Goal: Information Seeking & Learning: Learn about a topic

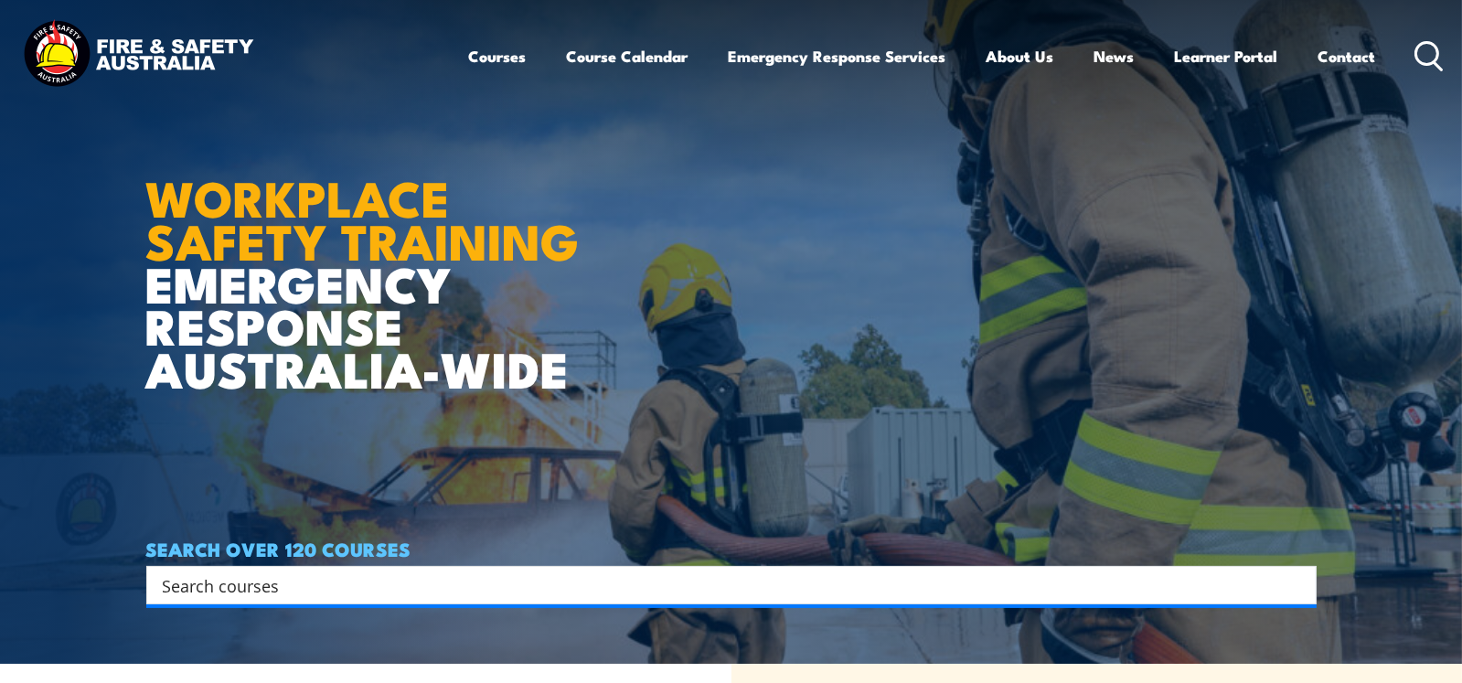
scroll to position [21, 0]
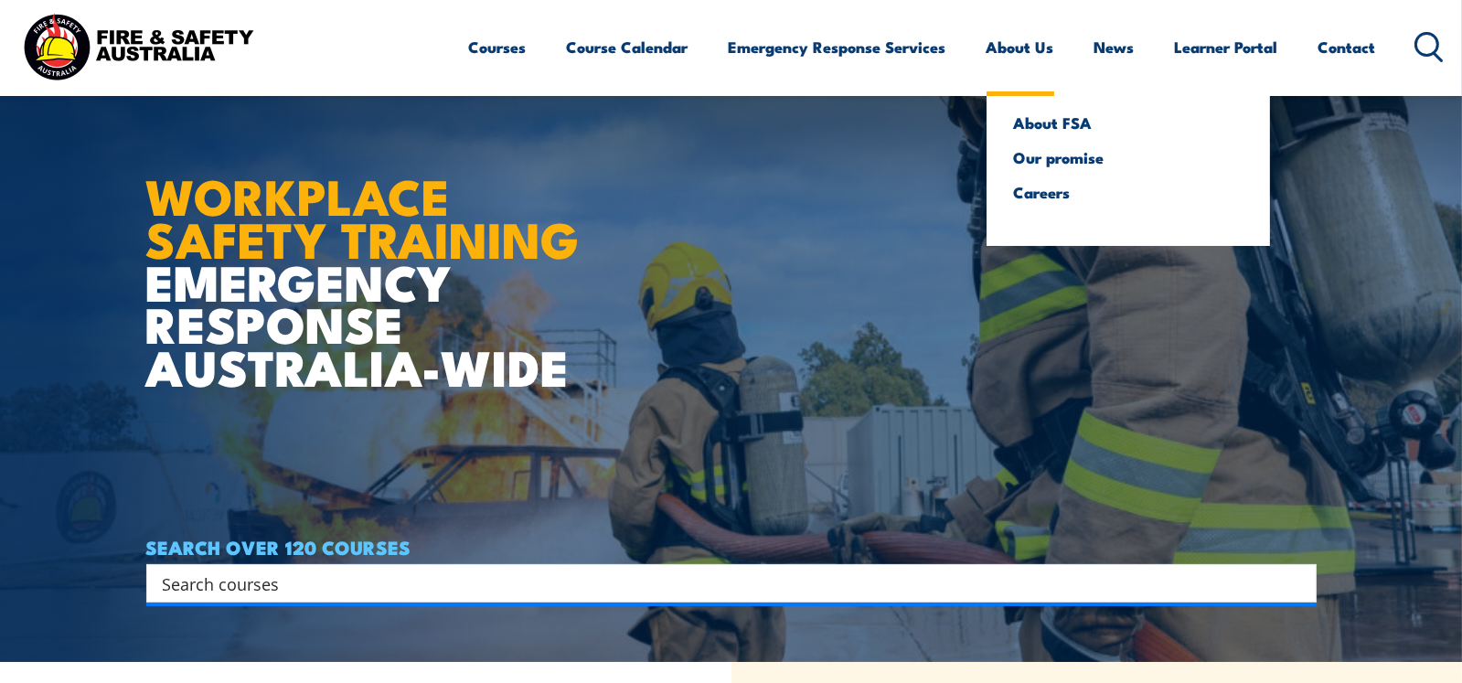
click at [996, 38] on link "About Us" at bounding box center [1020, 47] width 68 height 48
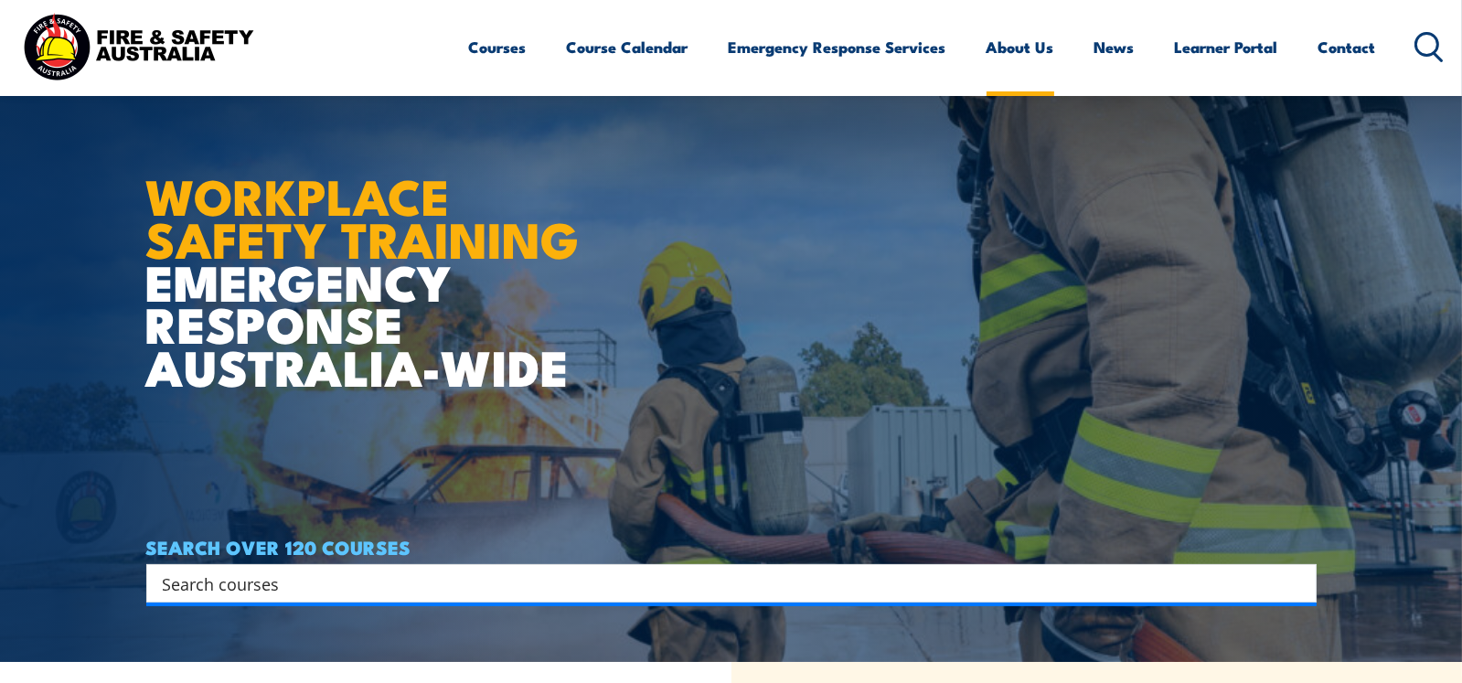
click at [996, 48] on link "About Us" at bounding box center [1020, 47] width 68 height 48
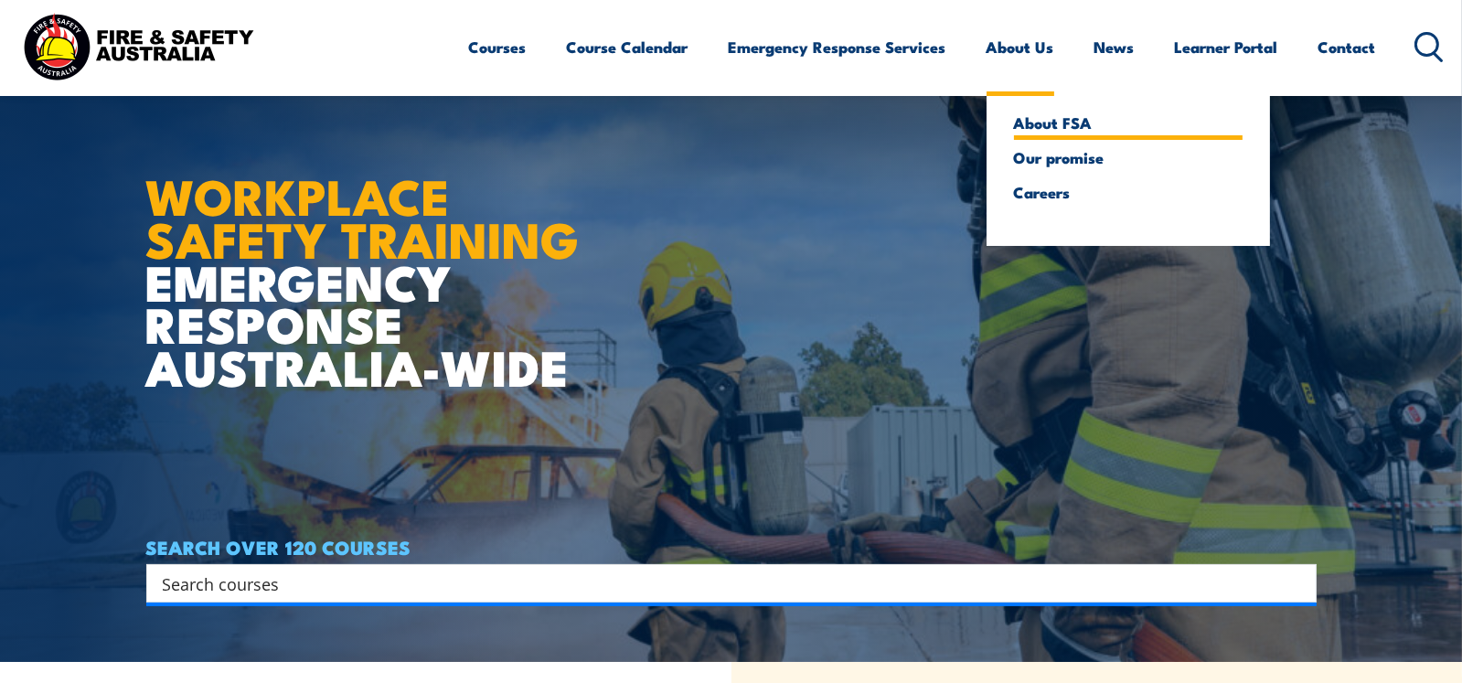
click at [1014, 118] on link "About FSA" at bounding box center [1128, 122] width 229 height 16
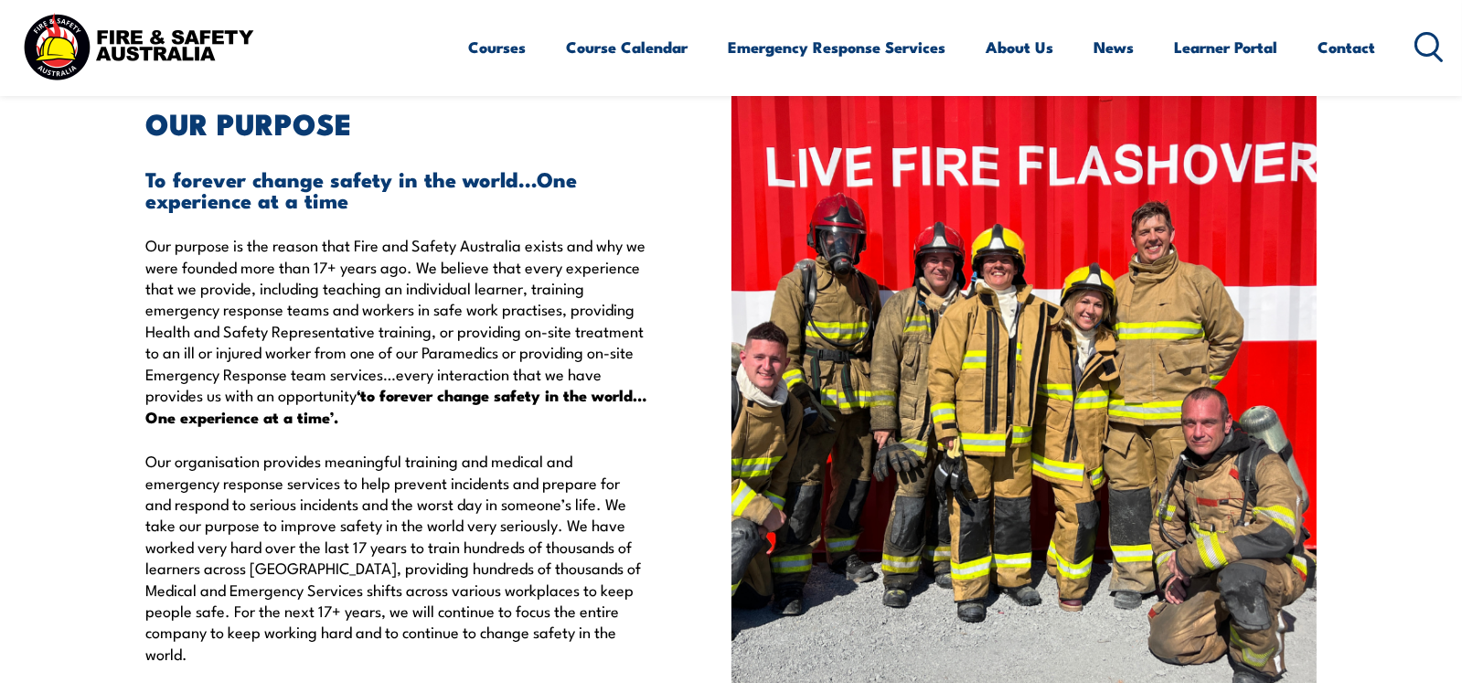
scroll to position [3490, 0]
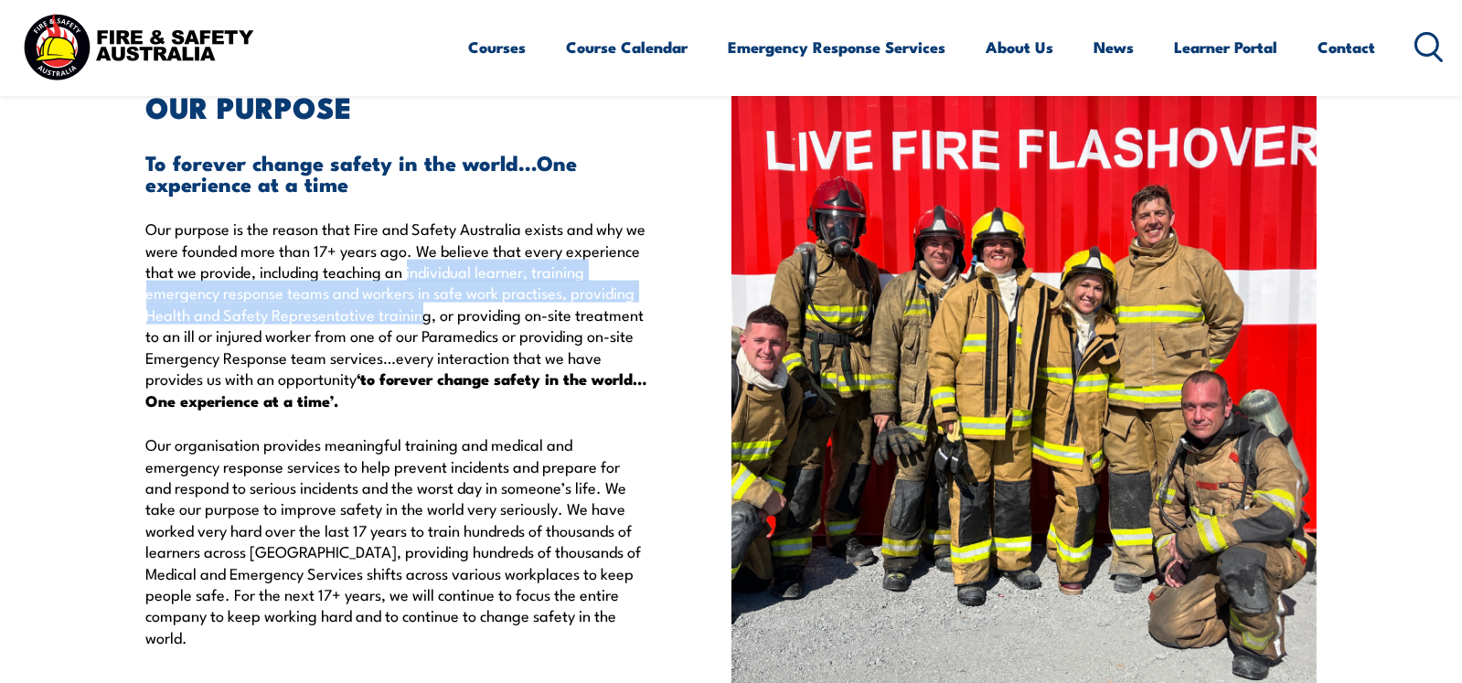
drag, startPoint x: 486, startPoint y: 271, endPoint x: 490, endPoint y: 312, distance: 41.3
click at [490, 312] on p "Our purpose is the reason that Fire and Safety Australia exists and why we were…" at bounding box center [396, 433] width 501 height 430
copy p "individual learner, training emergency response teams and workers in safe work …"
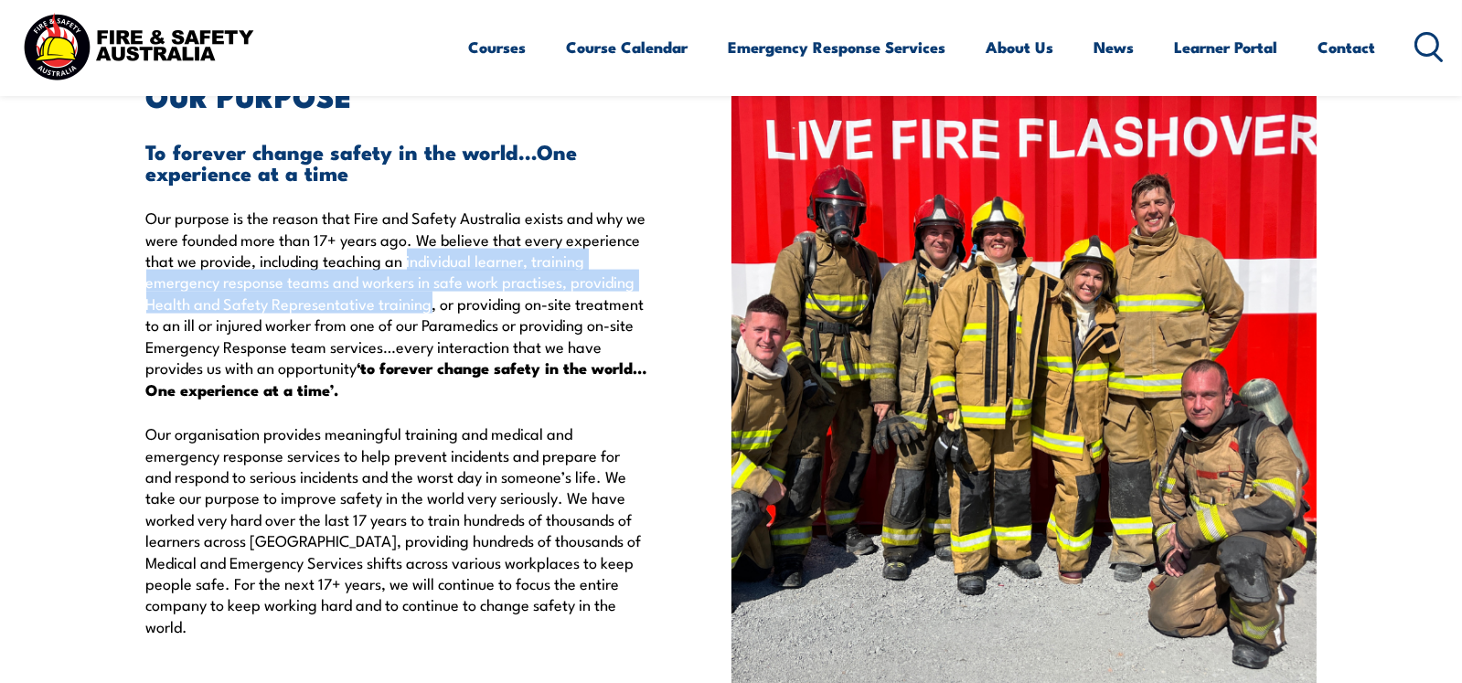
scroll to position [3507, 0]
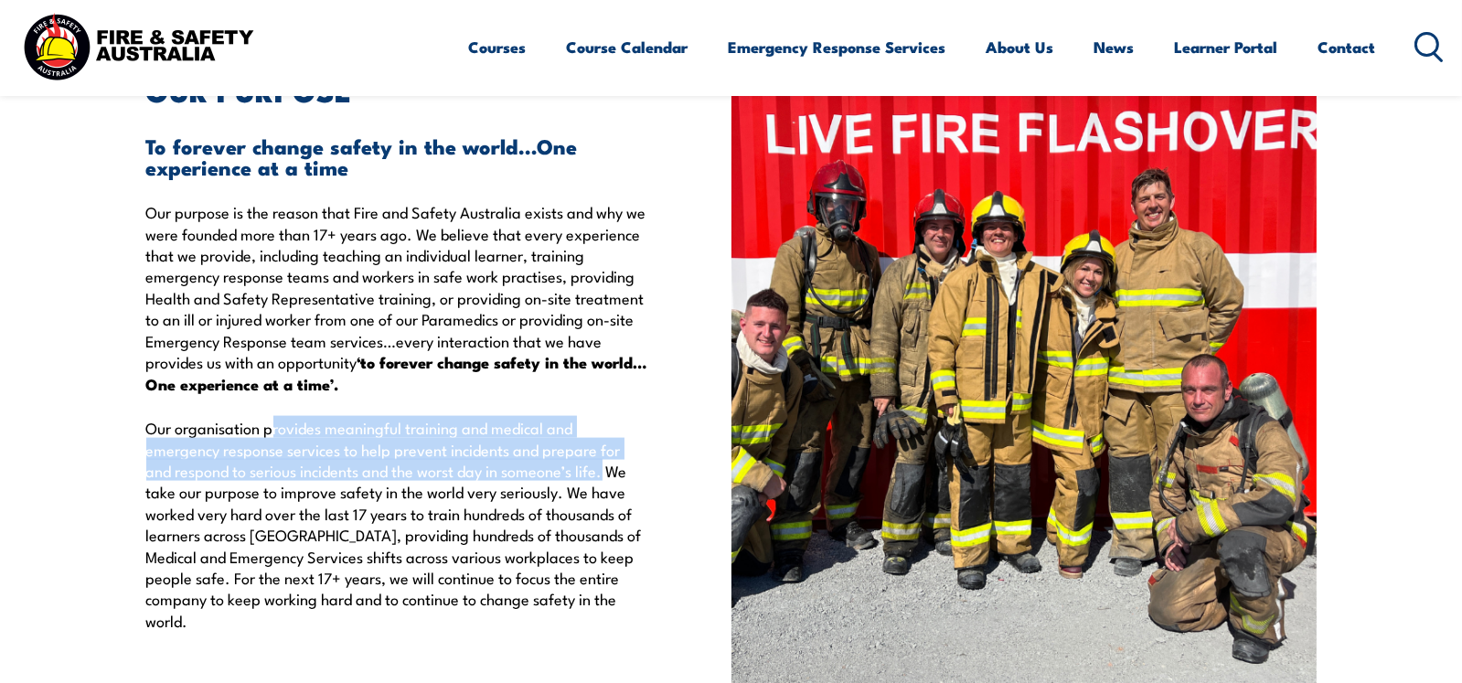
drag, startPoint x: 267, startPoint y: 431, endPoint x: 602, endPoint y: 467, distance: 336.6
click at [602, 467] on p "Our purpose is the reason that Fire and Safety Australia exists and why we were…" at bounding box center [396, 416] width 501 height 430
copy p "provides meaningful training and medical and emergency response services to hel…"
